Goal: Obtain resource: Obtain resource

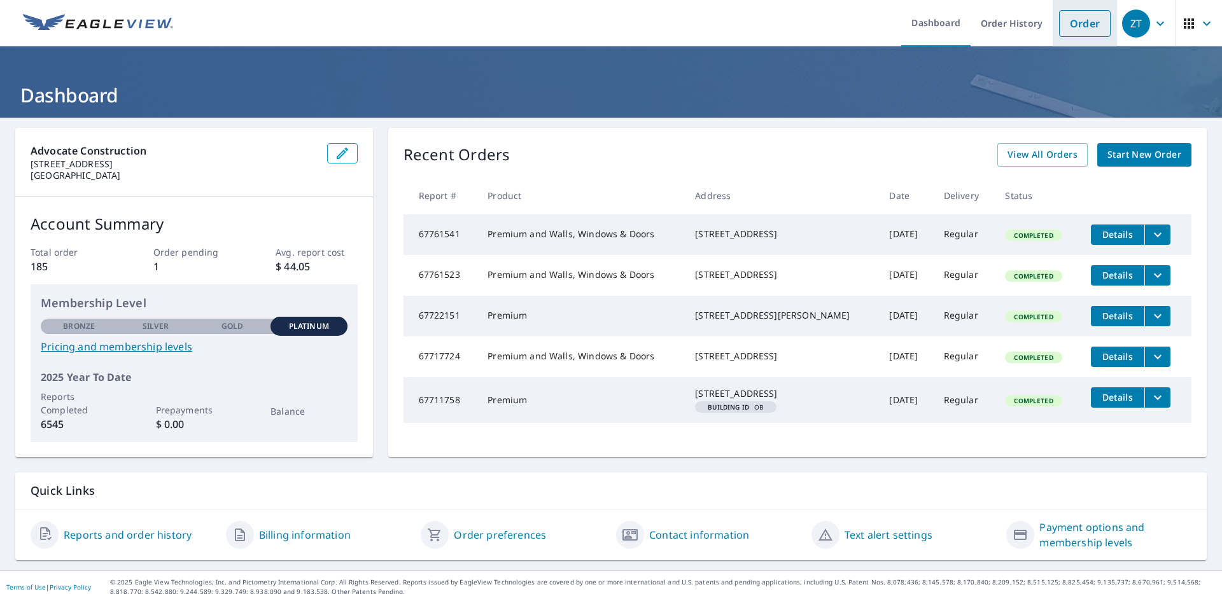
click at [1076, 32] on link "Order" at bounding box center [1085, 23] width 52 height 27
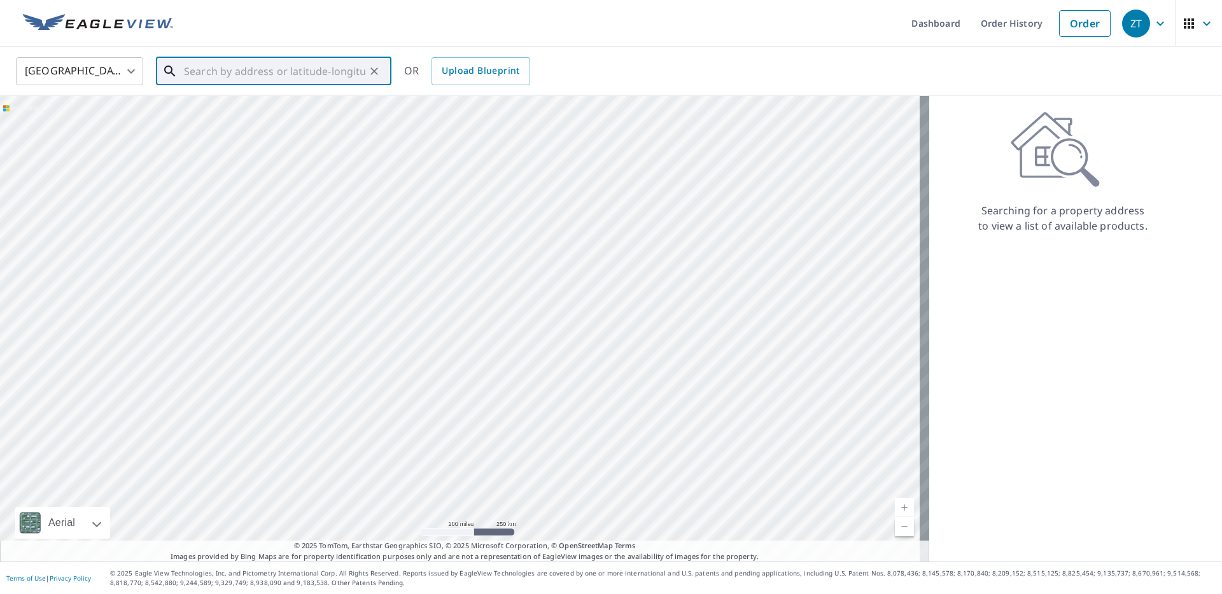
click at [296, 73] on input "text" at bounding box center [274, 71] width 181 height 36
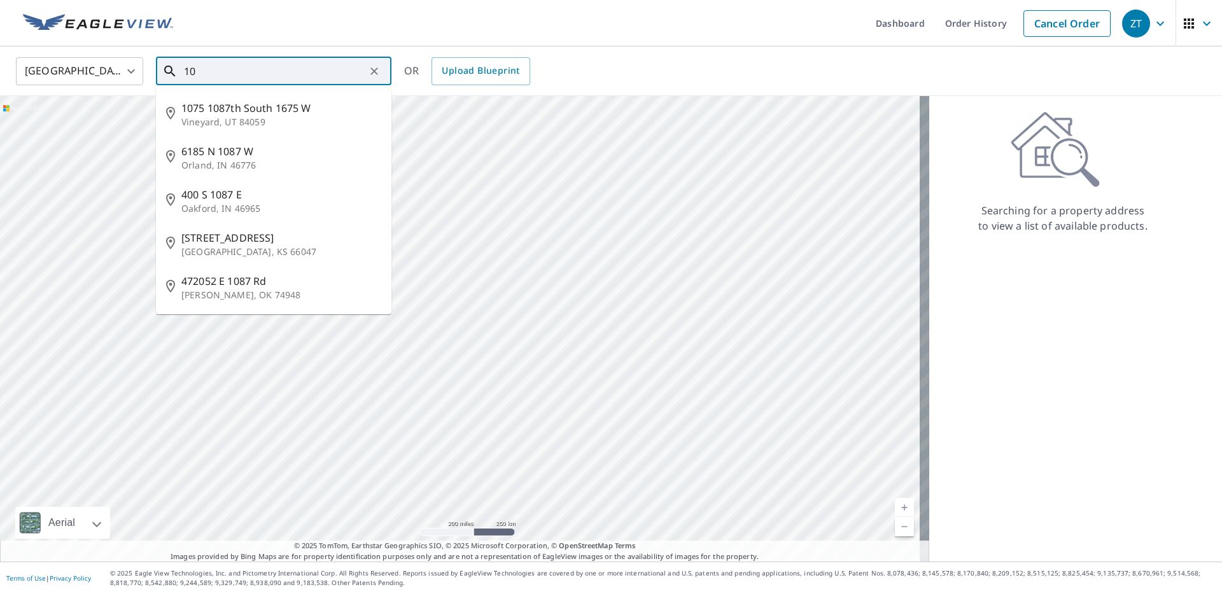
type input "1"
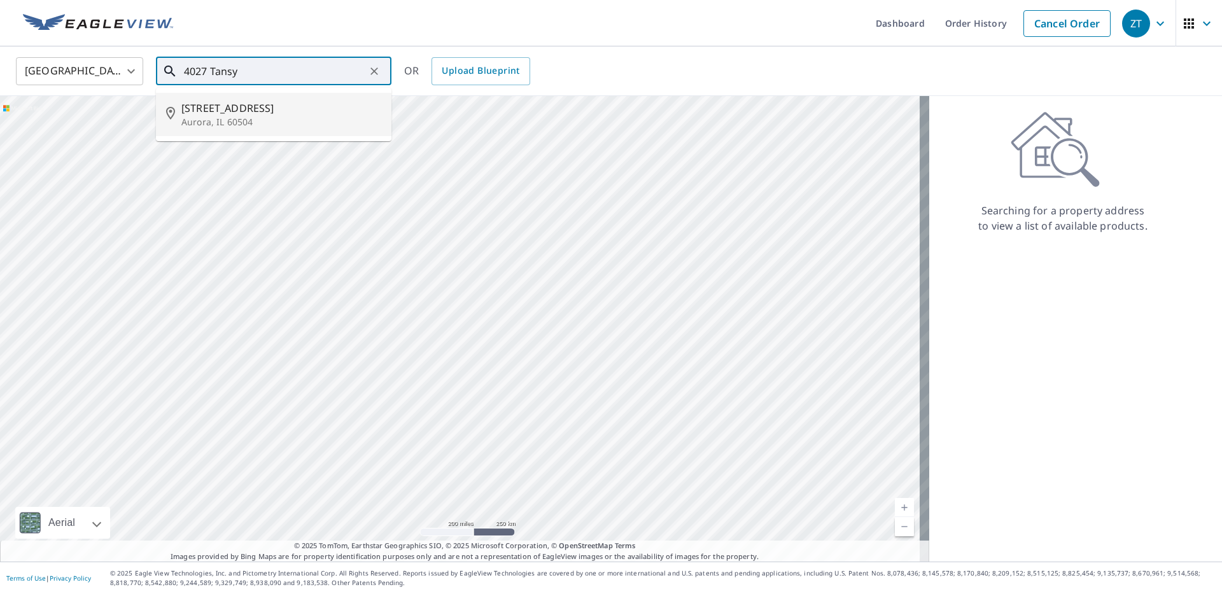
click at [213, 116] on p "Aurora, IL 60504" at bounding box center [281, 122] width 200 height 13
type input "[STREET_ADDRESS]"
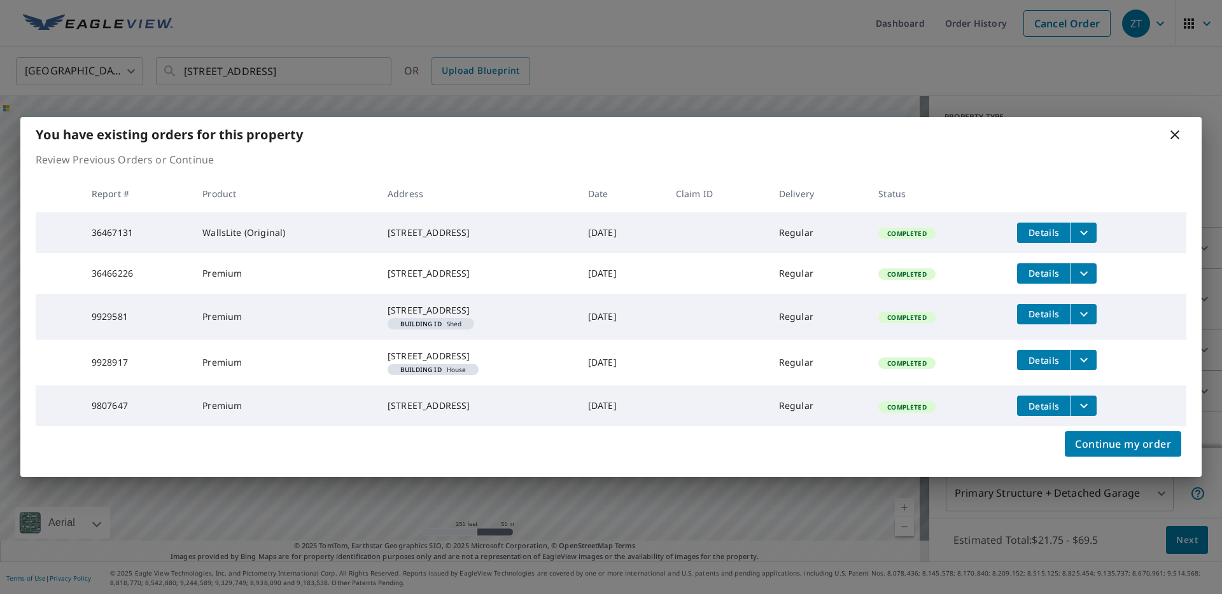
click at [1083, 414] on icon "filesDropdownBtn-9807647" at bounding box center [1083, 405] width 15 height 15
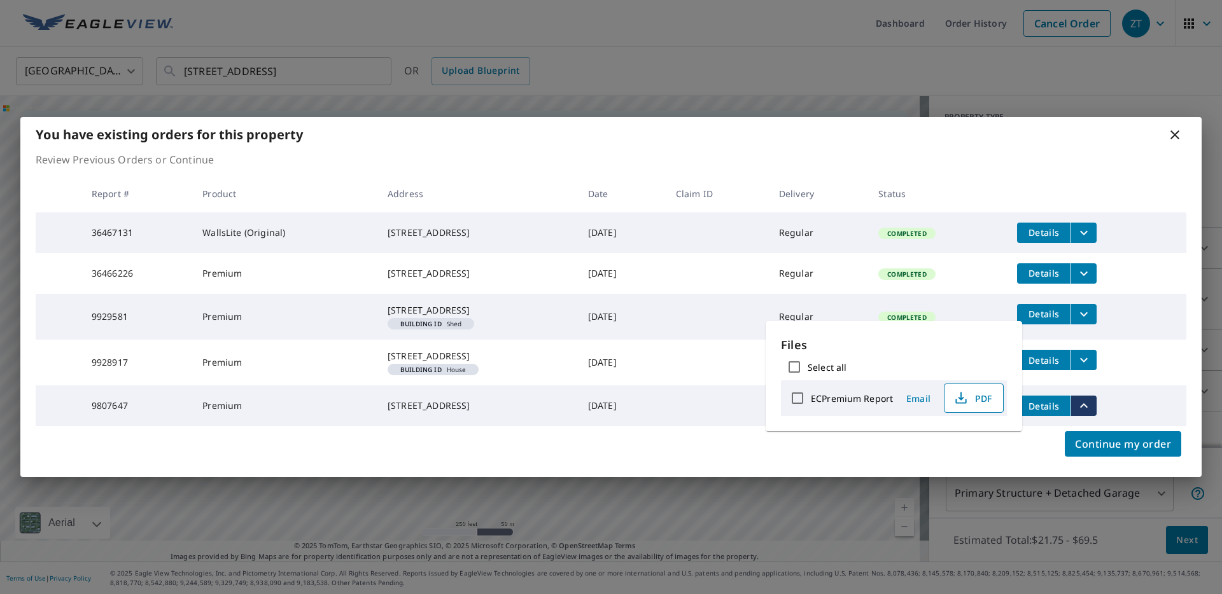
click at [977, 405] on span "PDF" at bounding box center [972, 398] width 41 height 15
click at [1170, 127] on icon at bounding box center [1174, 134] width 15 height 15
